Goal: Complete application form: Complete application form

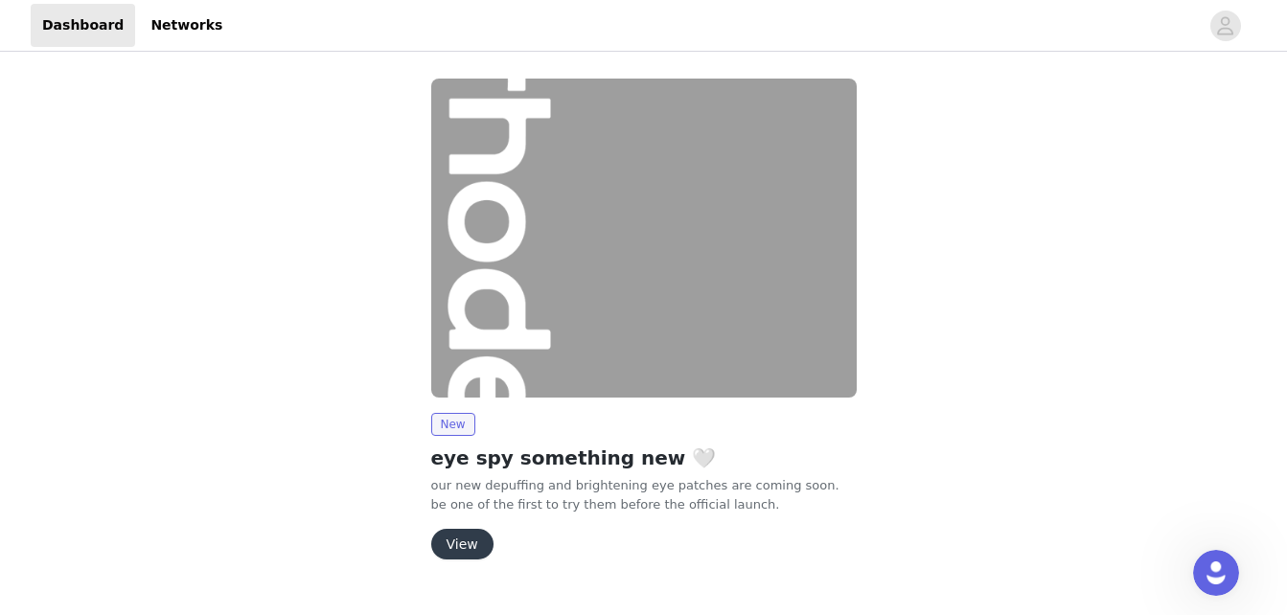
click at [458, 546] on button "View" at bounding box center [462, 544] width 62 height 31
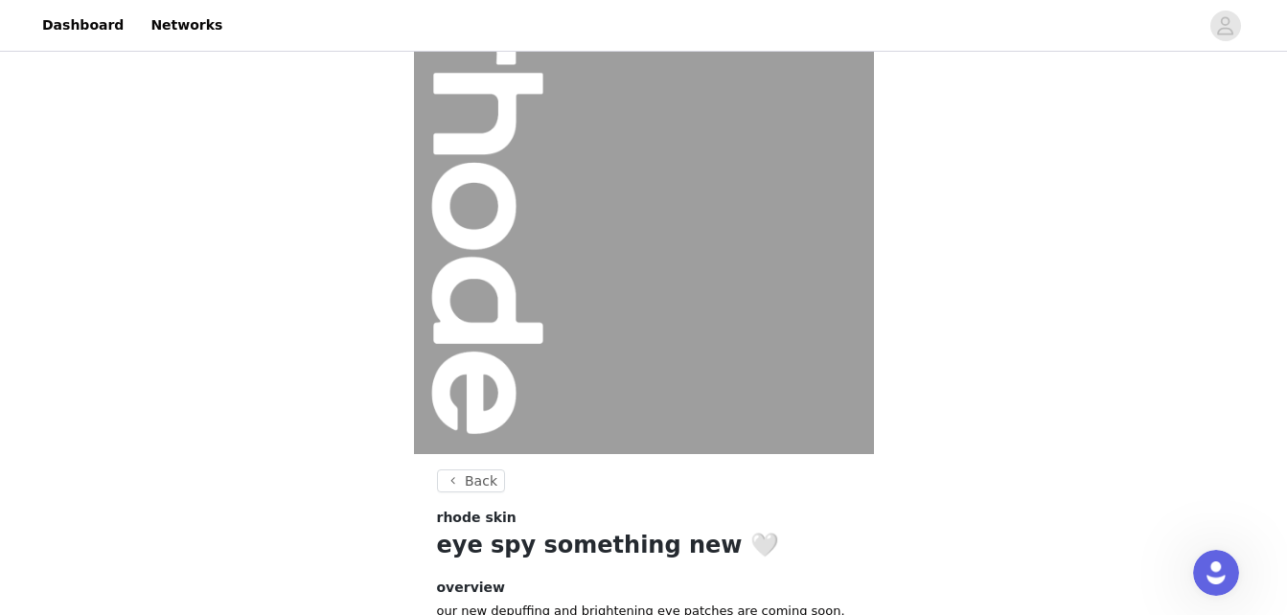
scroll to position [274, 0]
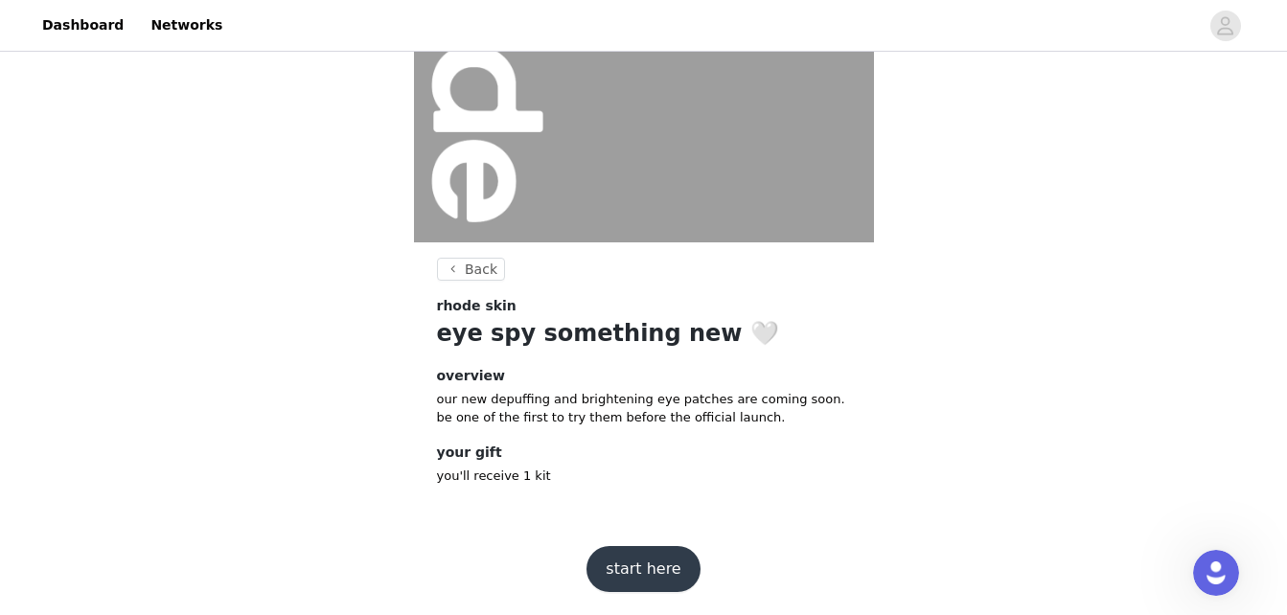
click at [644, 559] on button "start here" at bounding box center [642, 569] width 113 height 46
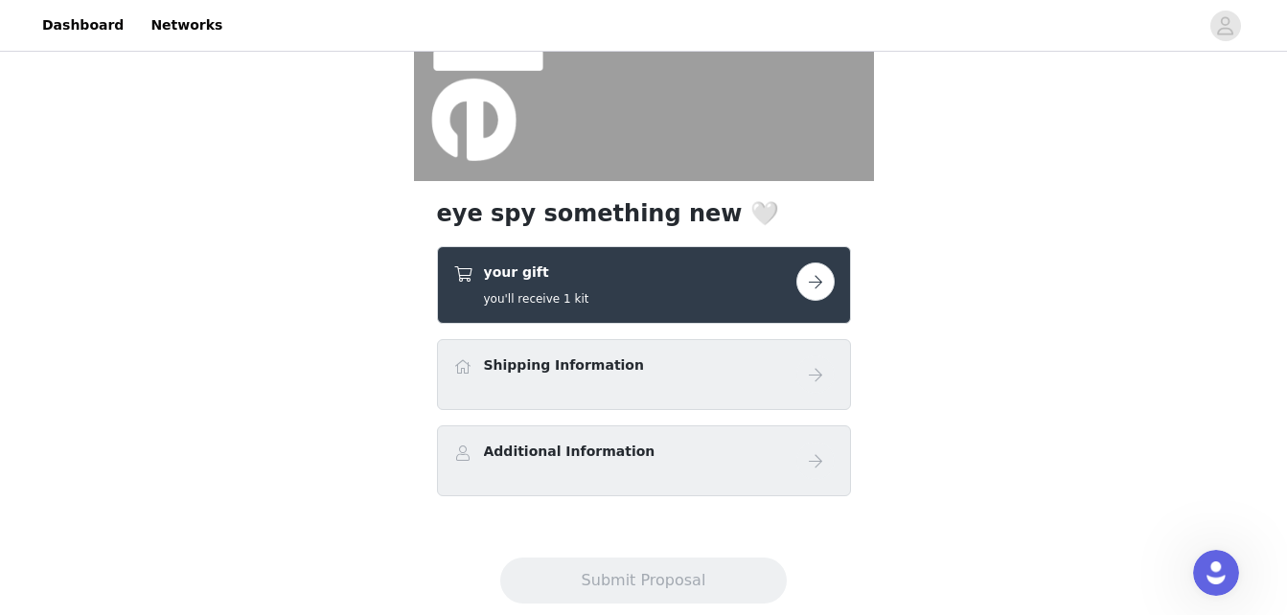
scroll to position [379, 0]
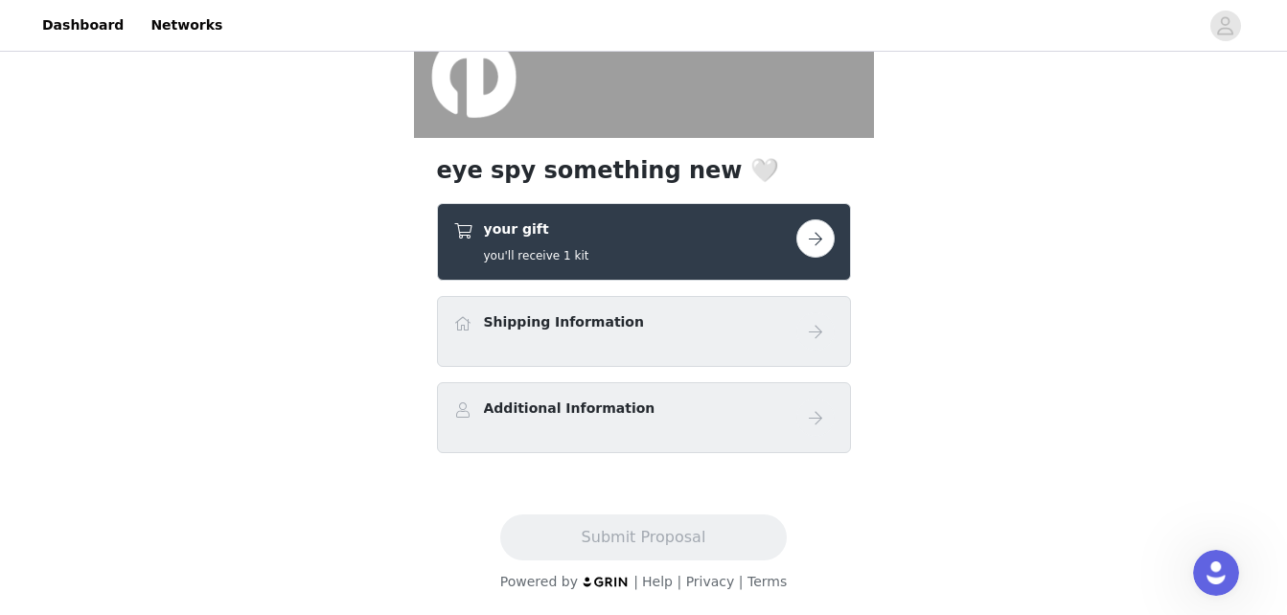
click at [659, 318] on div "Shipping Information" at bounding box center [624, 326] width 343 height 28
click at [585, 326] on h4 "Shipping Information" at bounding box center [564, 322] width 160 height 20
click at [809, 236] on button "button" at bounding box center [815, 238] width 38 height 38
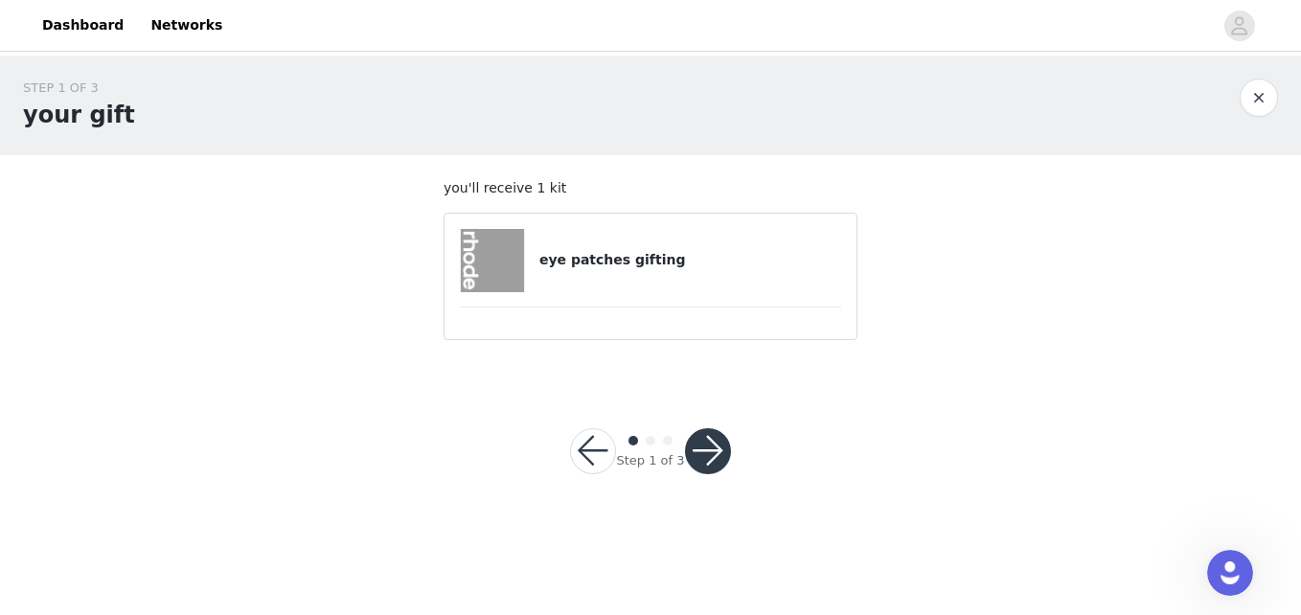
click at [706, 434] on button "button" at bounding box center [708, 451] width 46 height 46
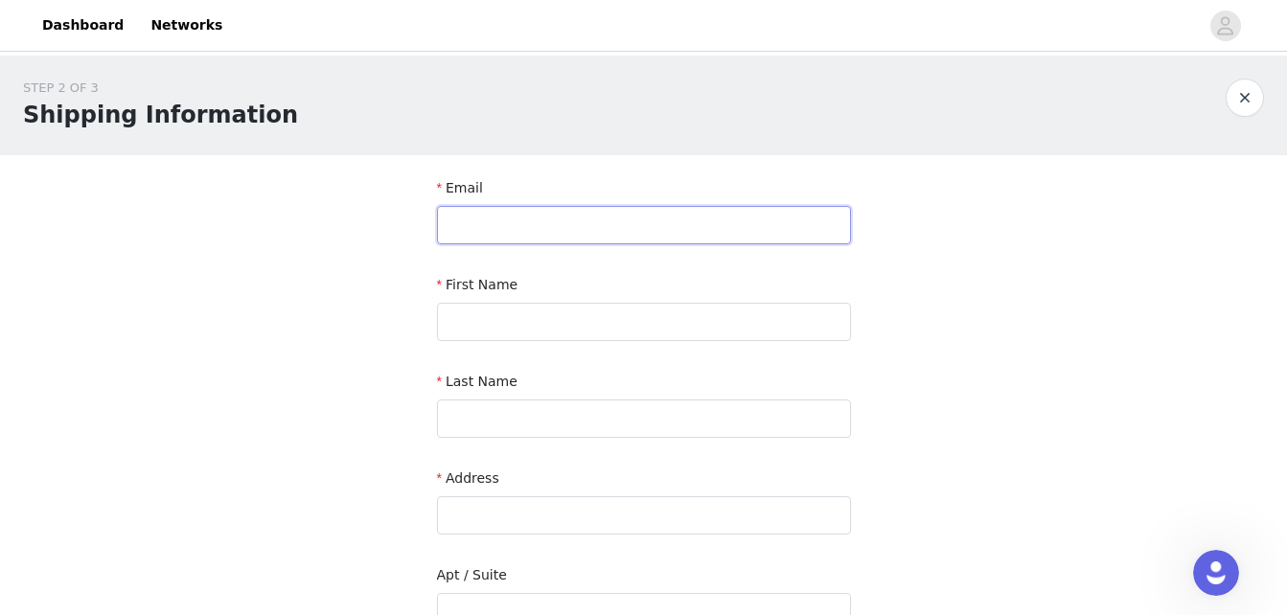
click at [660, 219] on input "text" at bounding box center [644, 225] width 414 height 38
type input "[EMAIL_ADDRESS][DOMAIN_NAME]"
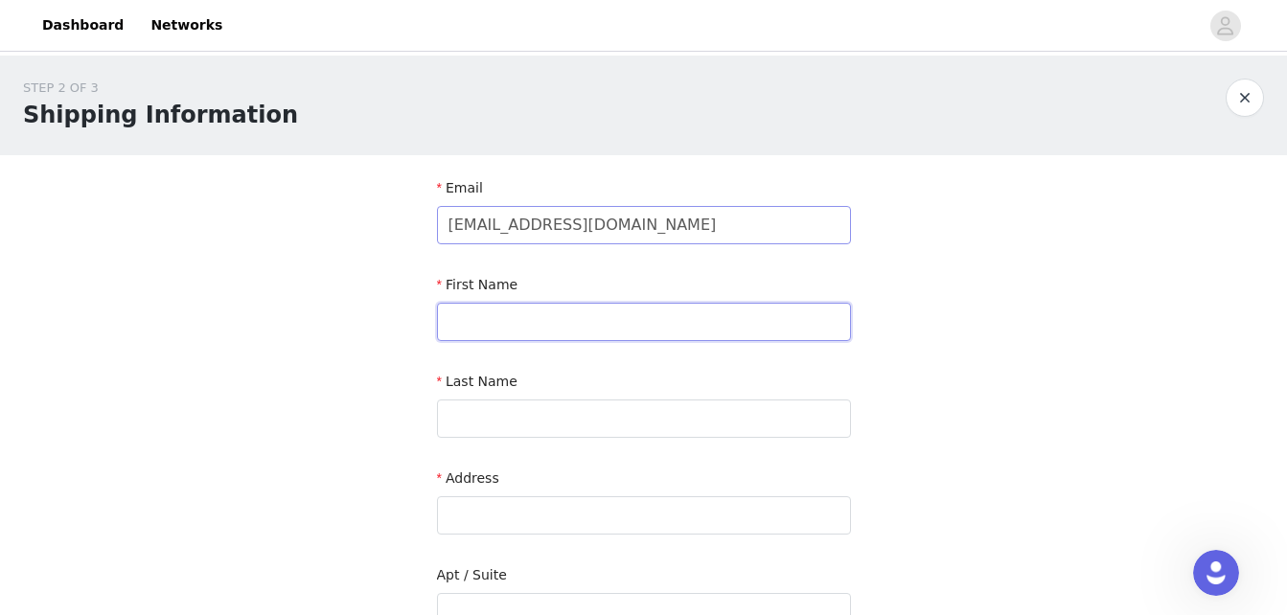
type input "Princess"
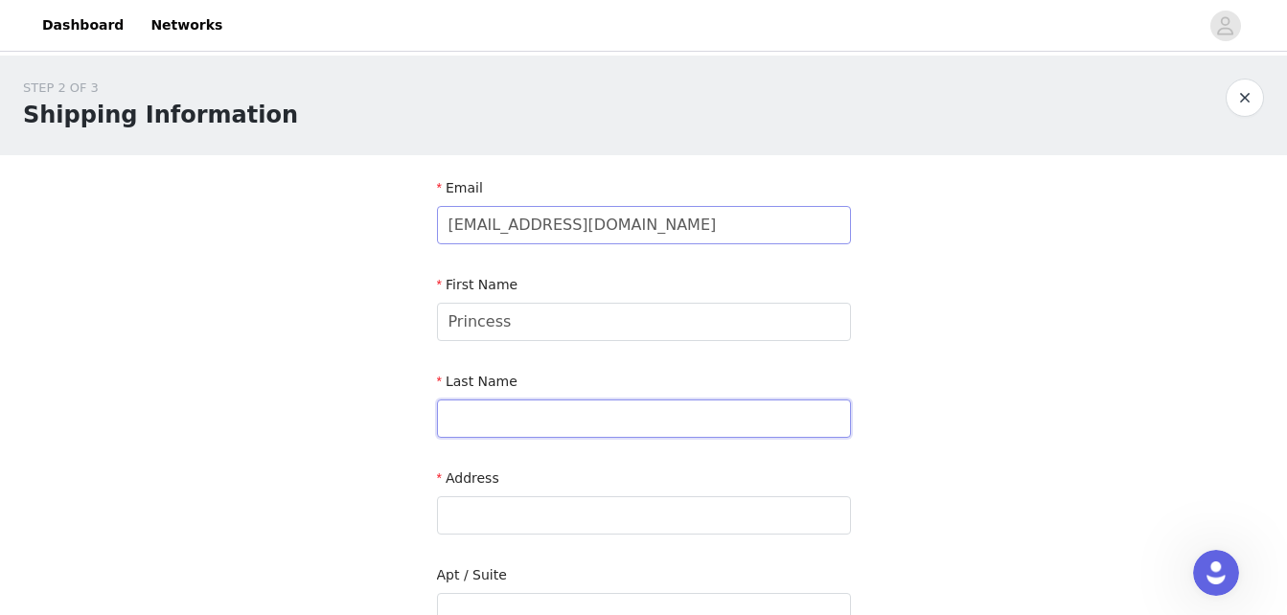
type input "Uche"
type input "[STREET_ADDRESS]"
type input "[GEOGRAPHIC_DATA]"
type input "75104"
type input "12144869540"
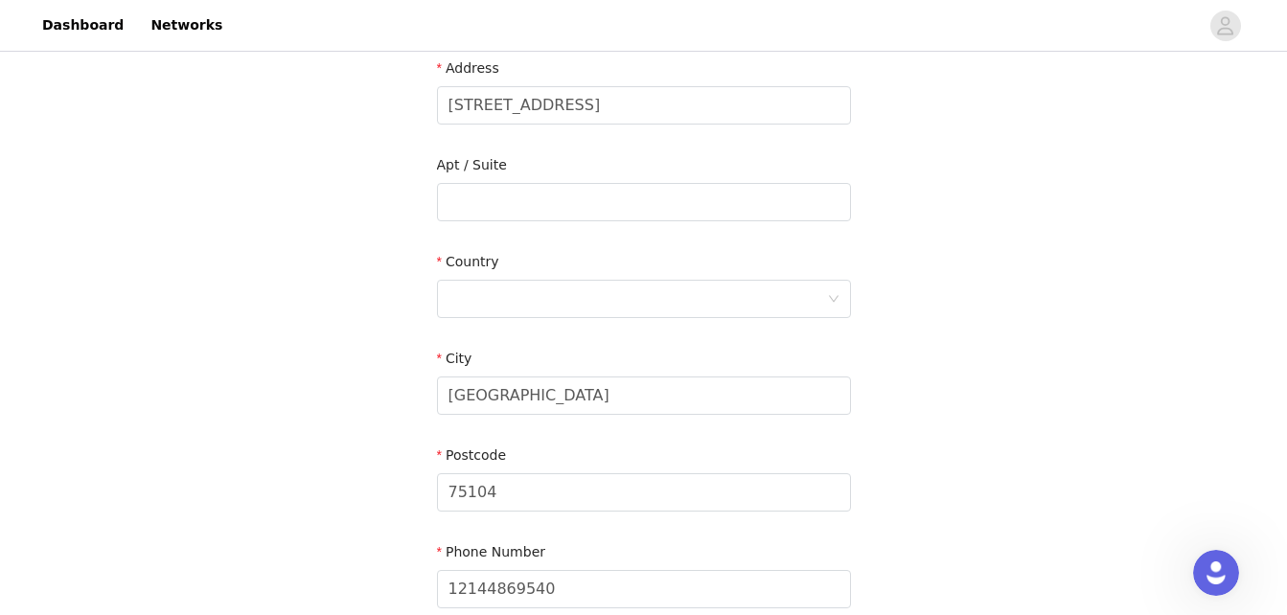
scroll to position [431, 0]
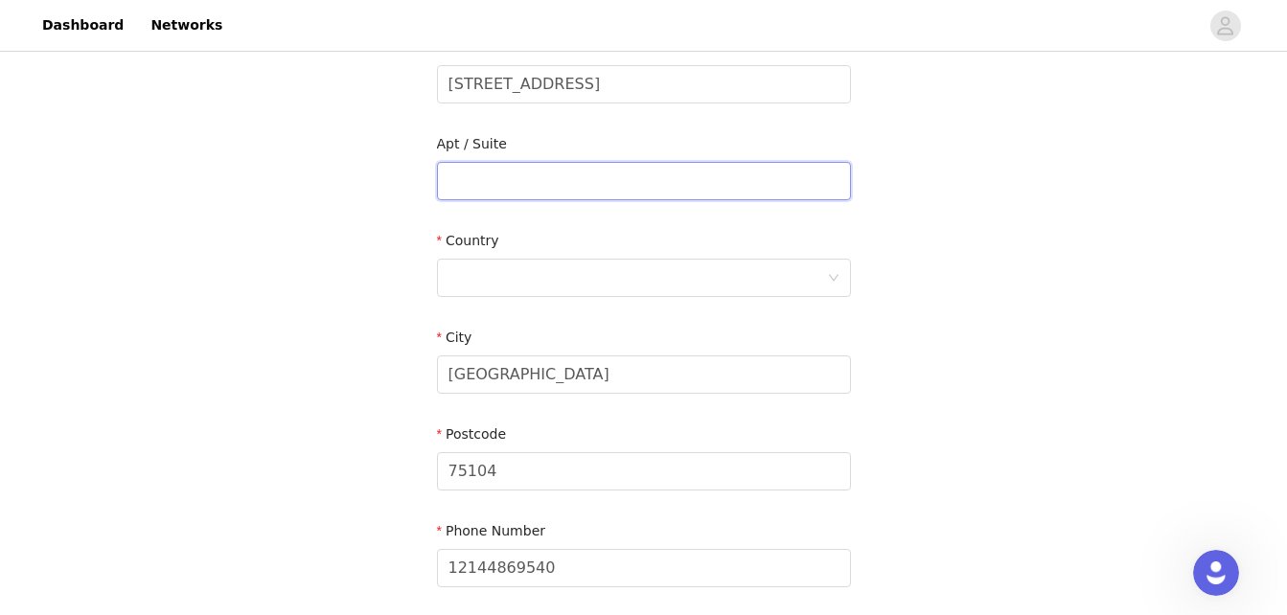
click at [569, 173] on input "text" at bounding box center [644, 181] width 414 height 38
drag, startPoint x: 656, startPoint y: 83, endPoint x: 447, endPoint y: 79, distance: 209.9
click at [447, 79] on input "[STREET_ADDRESS]" at bounding box center [644, 84] width 414 height 38
click at [461, 177] on input "text" at bounding box center [644, 181] width 414 height 38
paste input "[STREET_ADDRESS]"
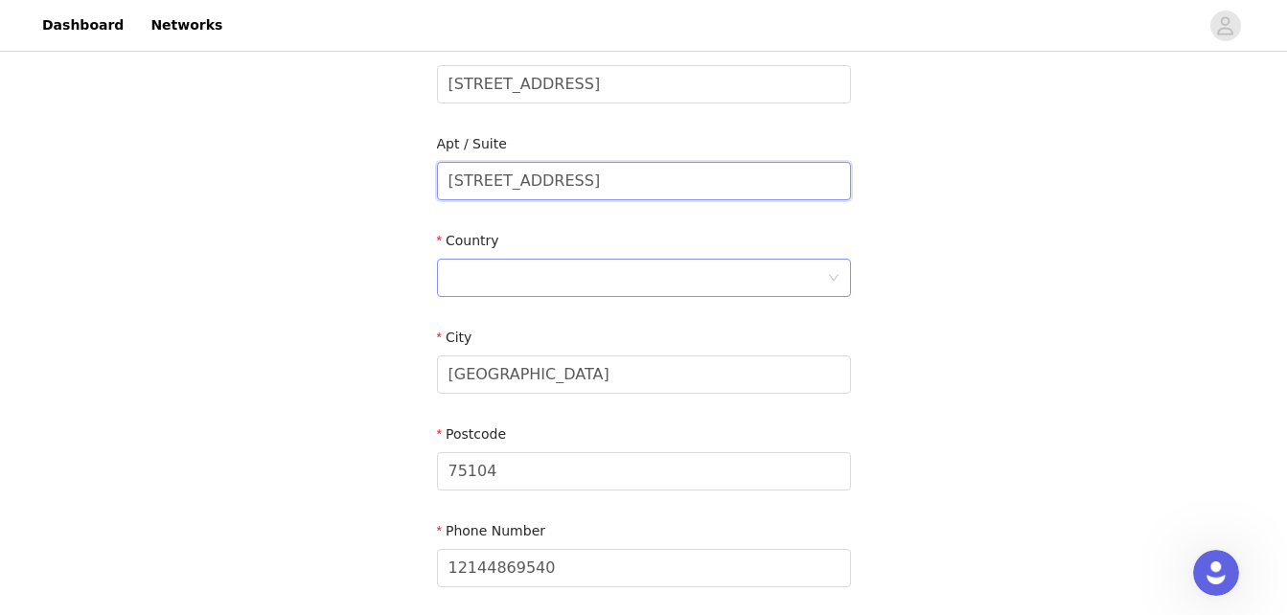
type input "[STREET_ADDRESS]"
click at [501, 265] on div at bounding box center [637, 278] width 379 height 36
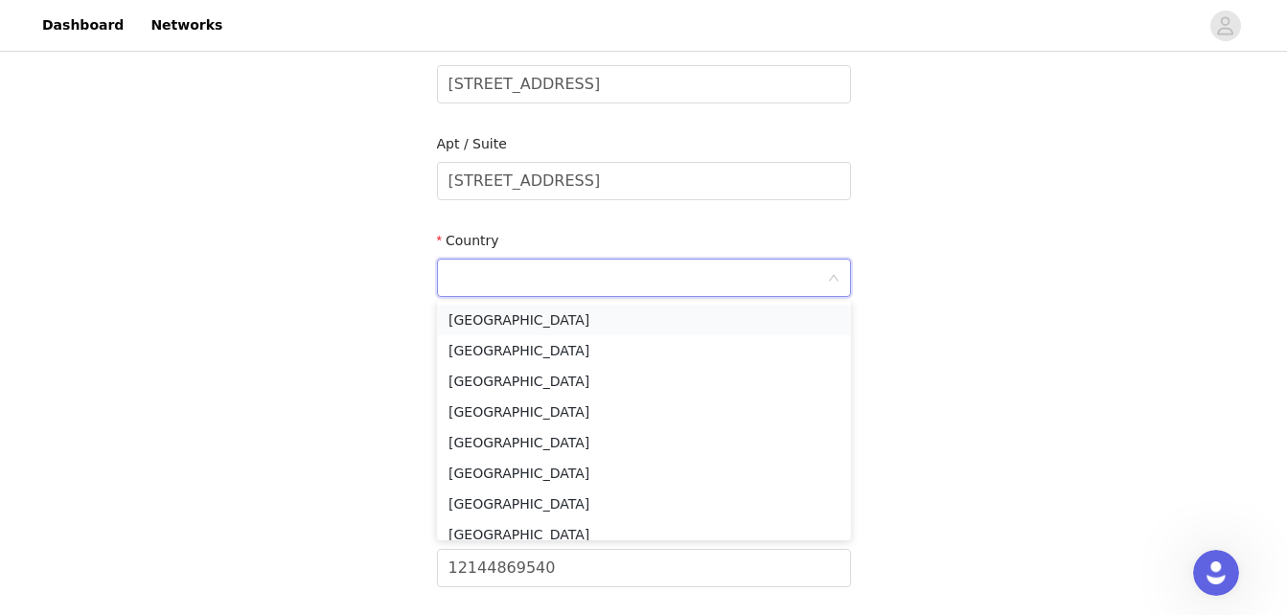
click at [508, 323] on li "[GEOGRAPHIC_DATA]" at bounding box center [644, 320] width 414 height 31
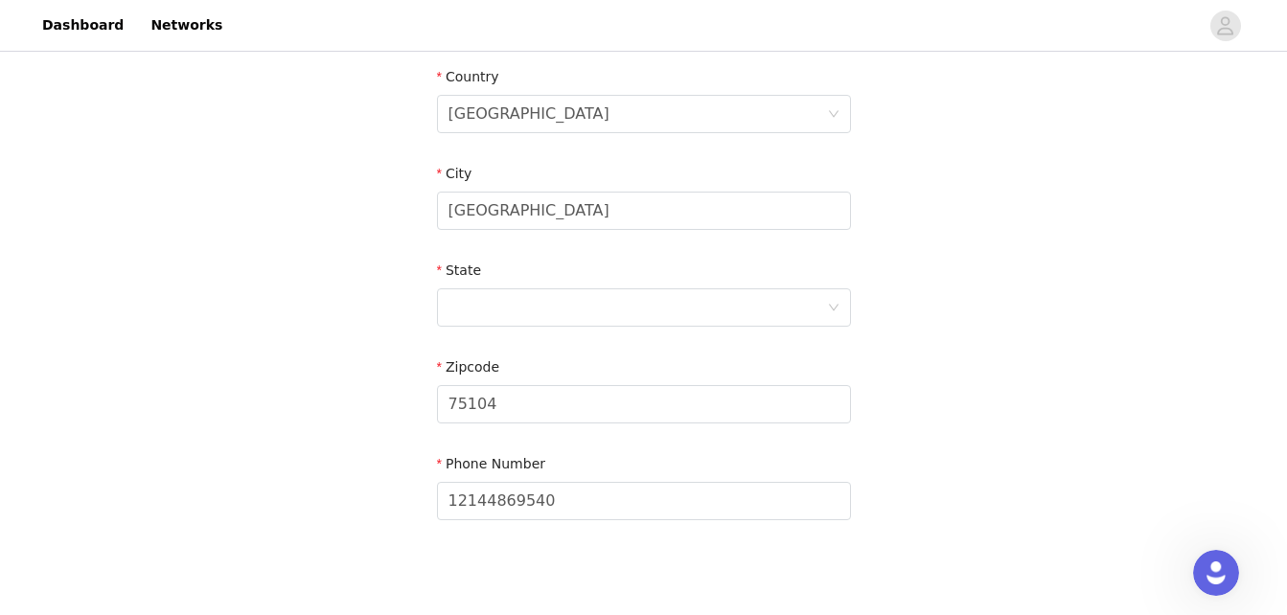
scroll to position [692, 0]
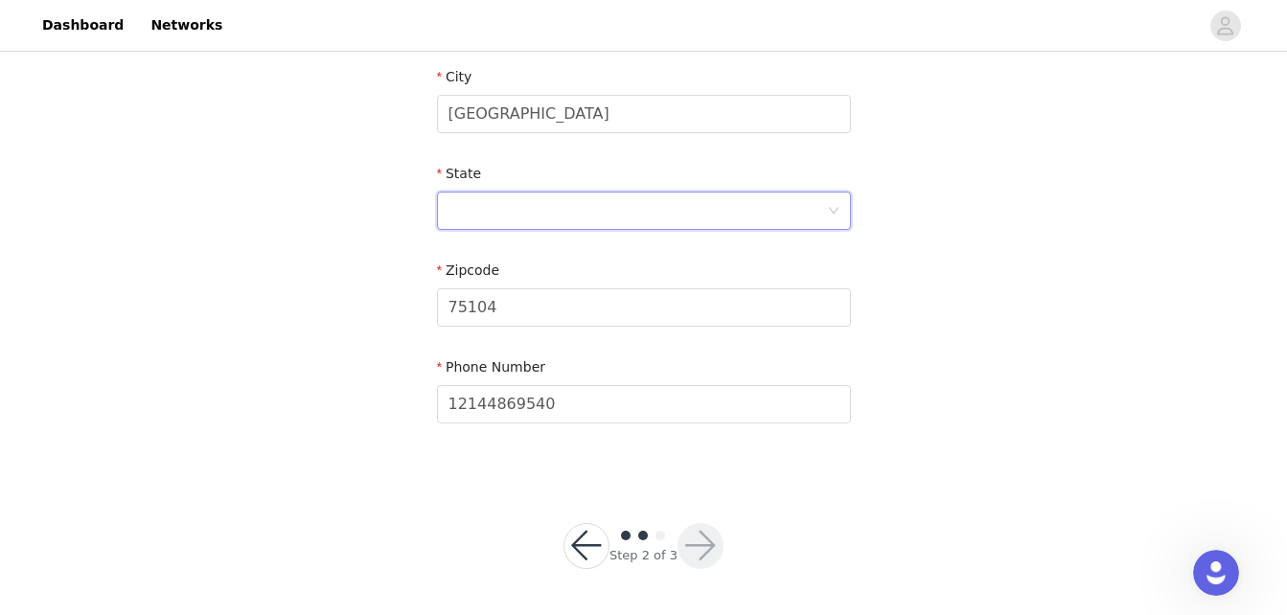
click at [547, 212] on div at bounding box center [637, 211] width 379 height 36
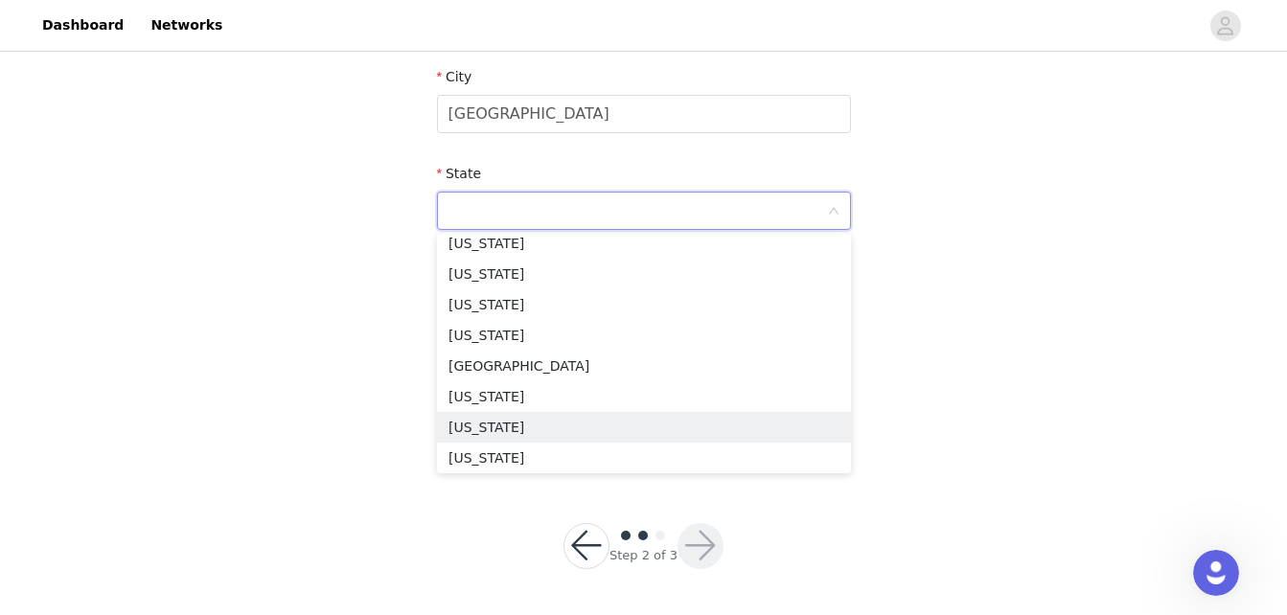
scroll to position [1548, 0]
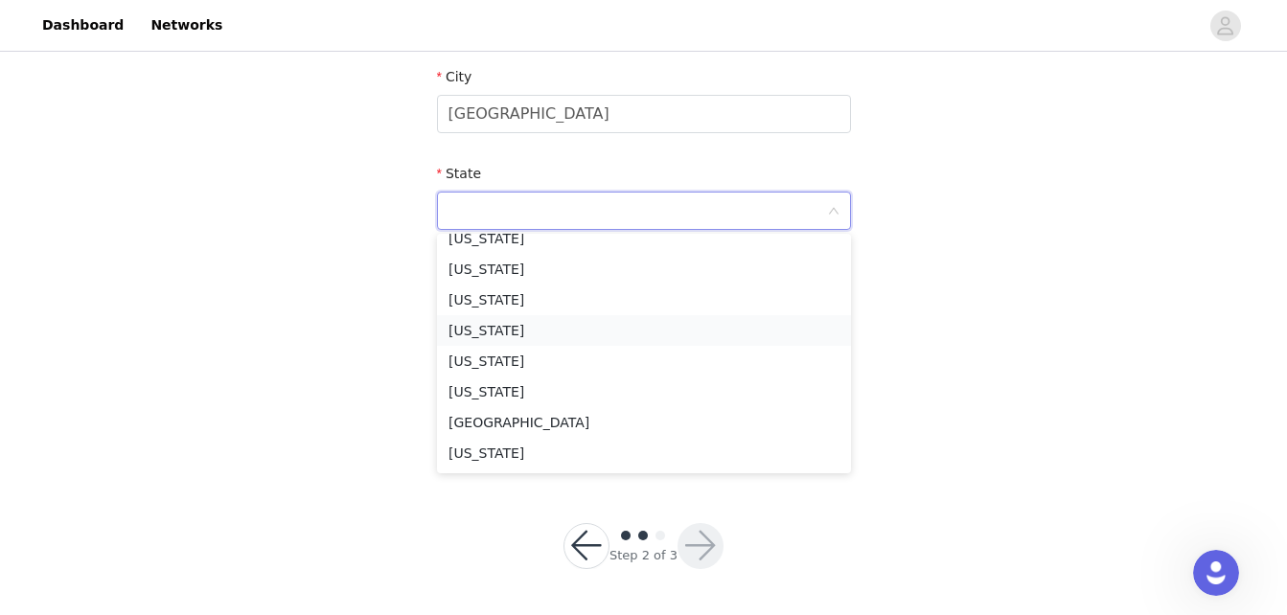
click at [461, 328] on li "[US_STATE]" at bounding box center [644, 330] width 414 height 31
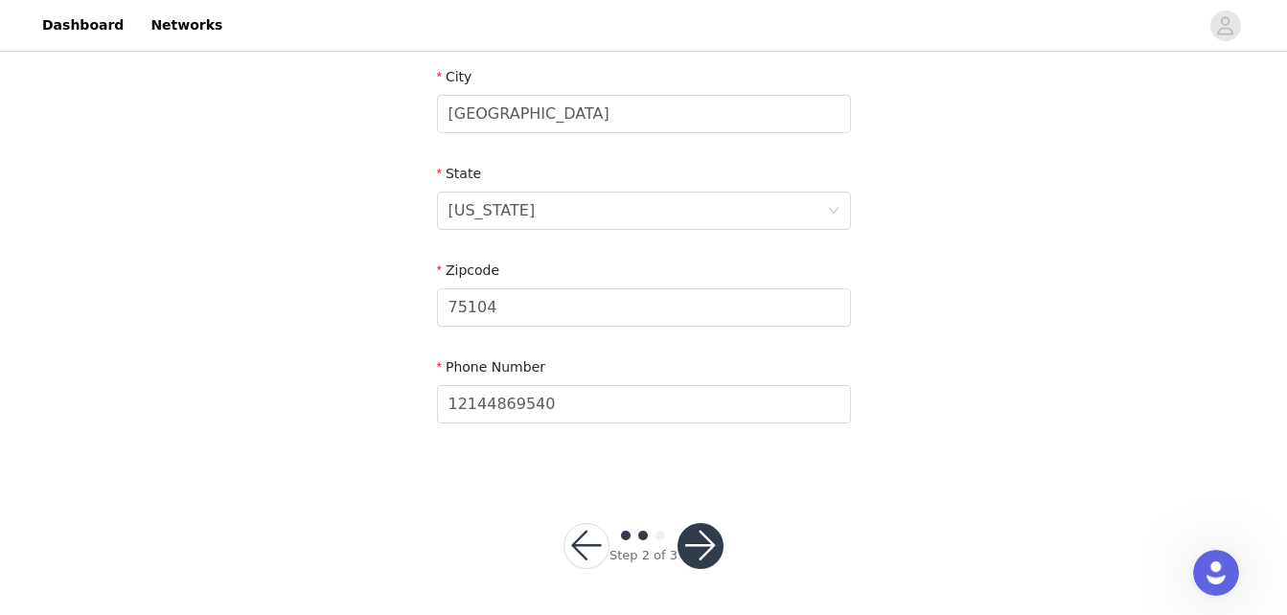
click at [708, 550] on button "button" at bounding box center [700, 546] width 46 height 46
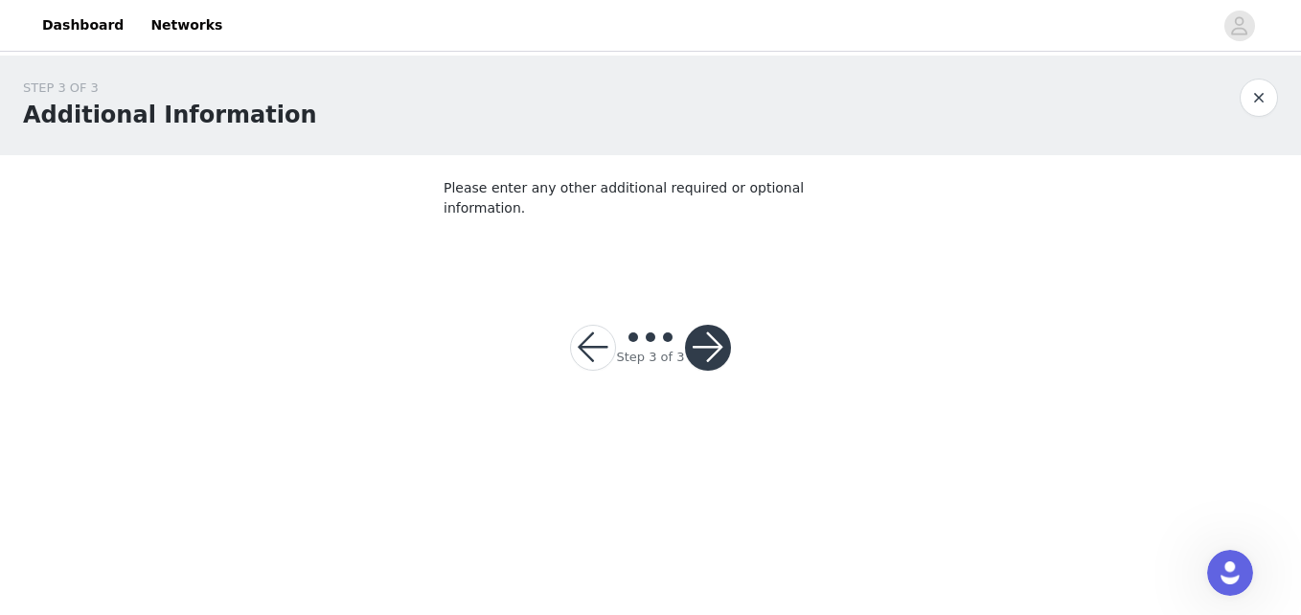
click at [711, 328] on button "button" at bounding box center [708, 348] width 46 height 46
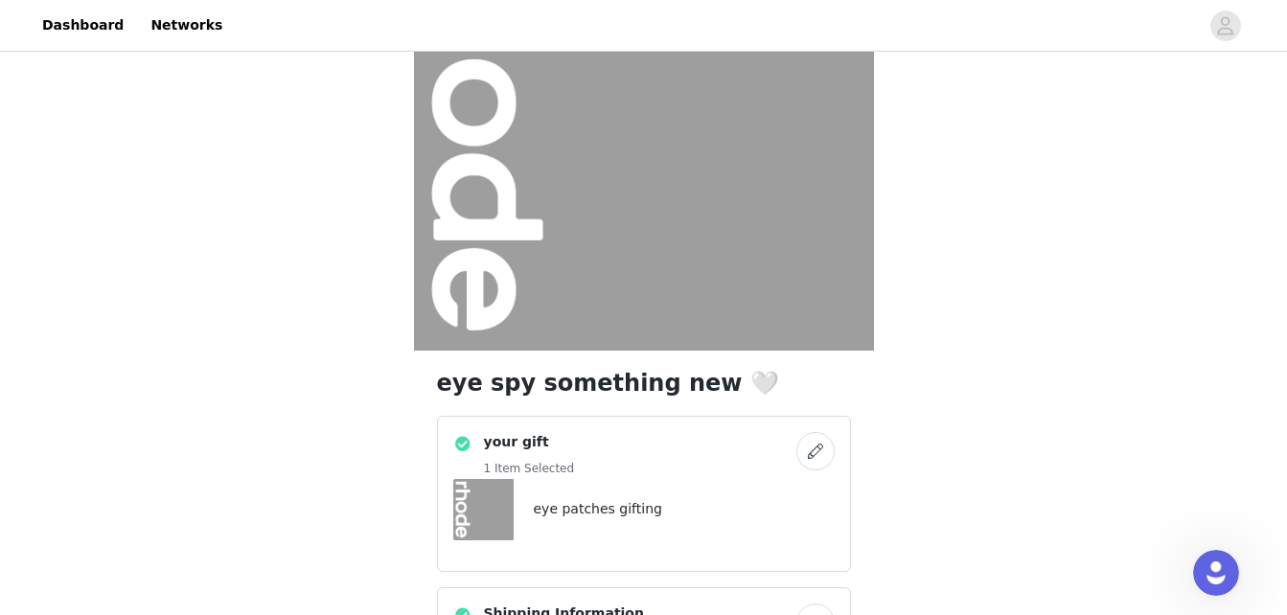
scroll to position [531, 0]
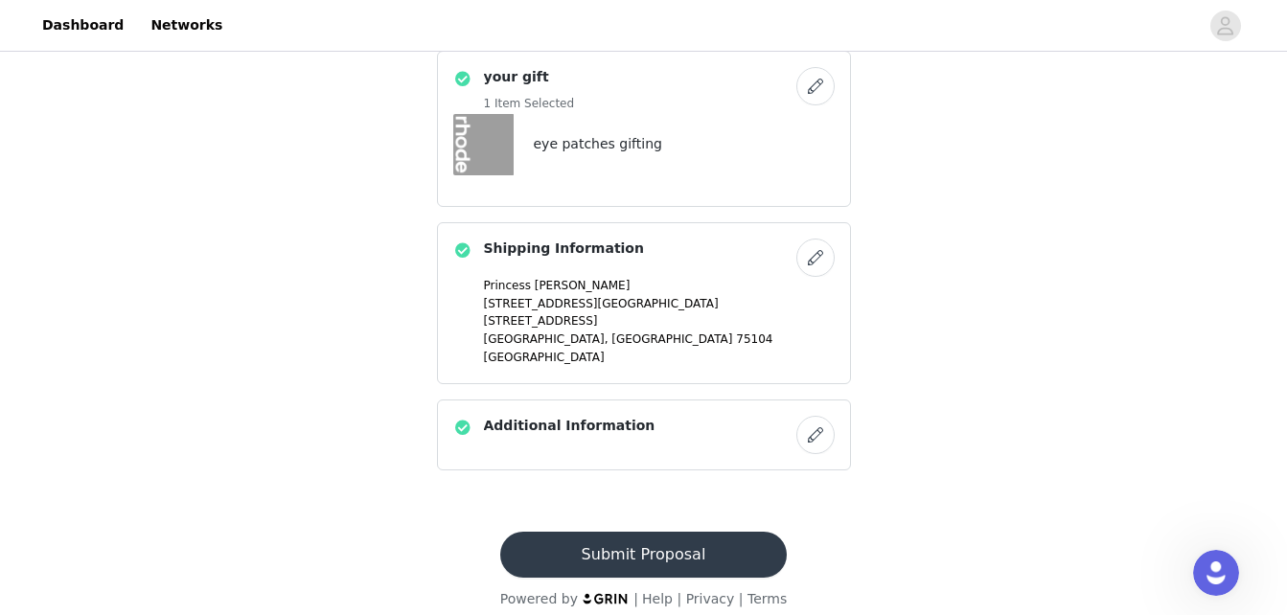
click at [634, 532] on button "Submit Proposal" at bounding box center [643, 555] width 287 height 46
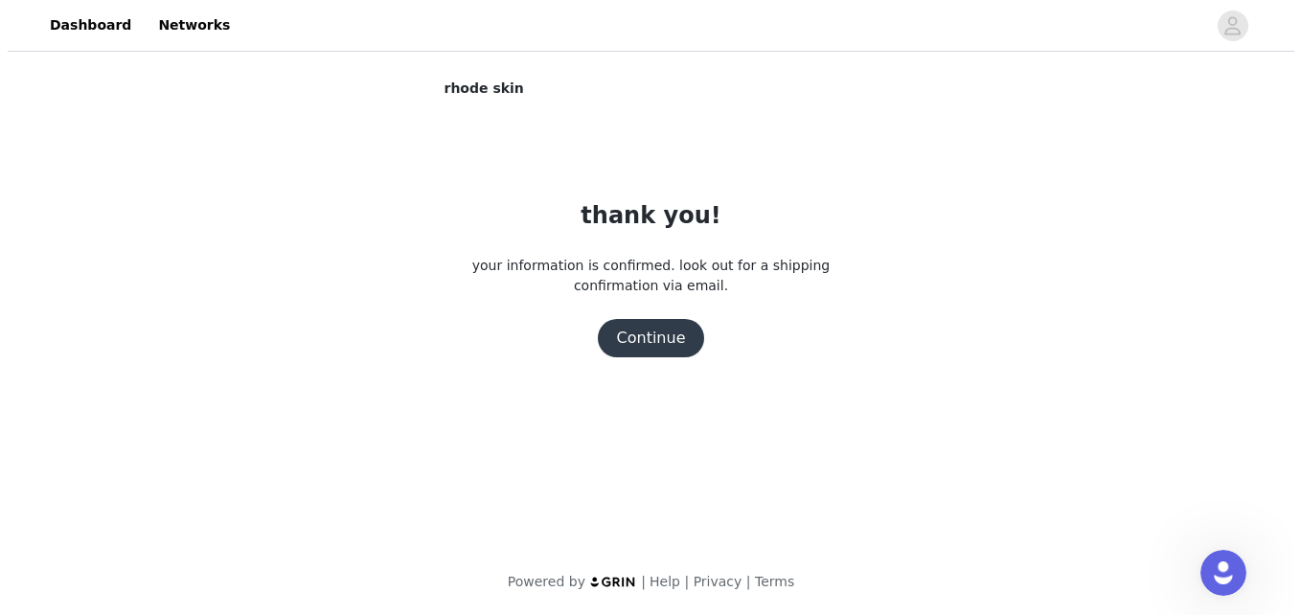
scroll to position [0, 0]
click at [640, 338] on button "Continue" at bounding box center [650, 338] width 107 height 38
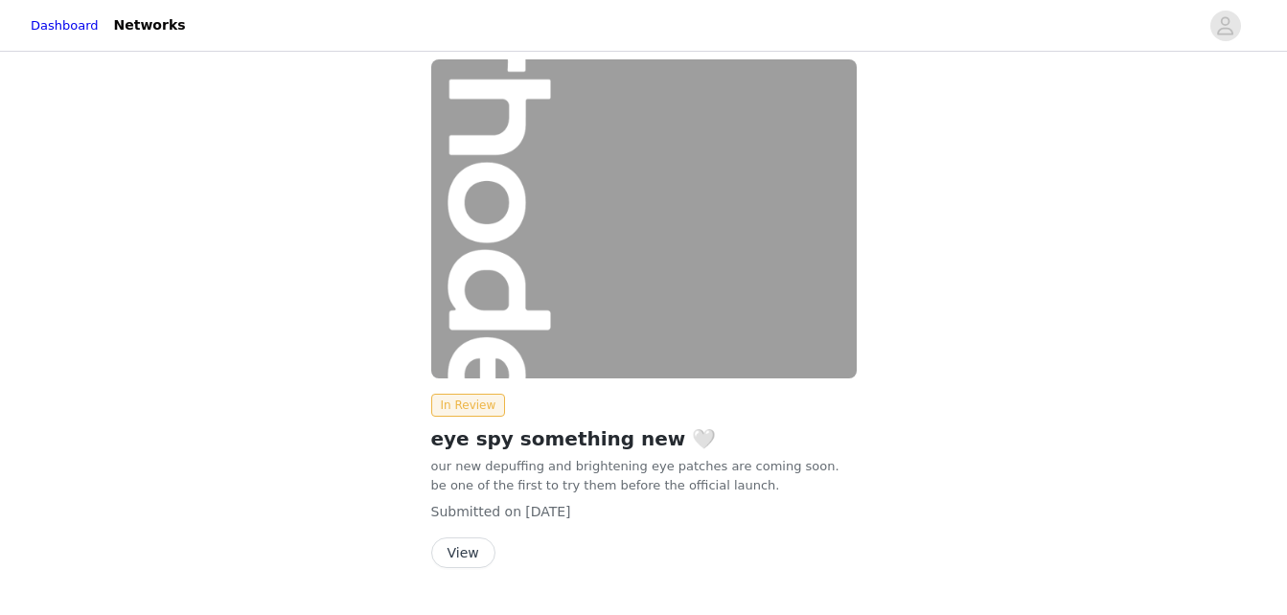
scroll to position [69, 0]
